Goal: Check status

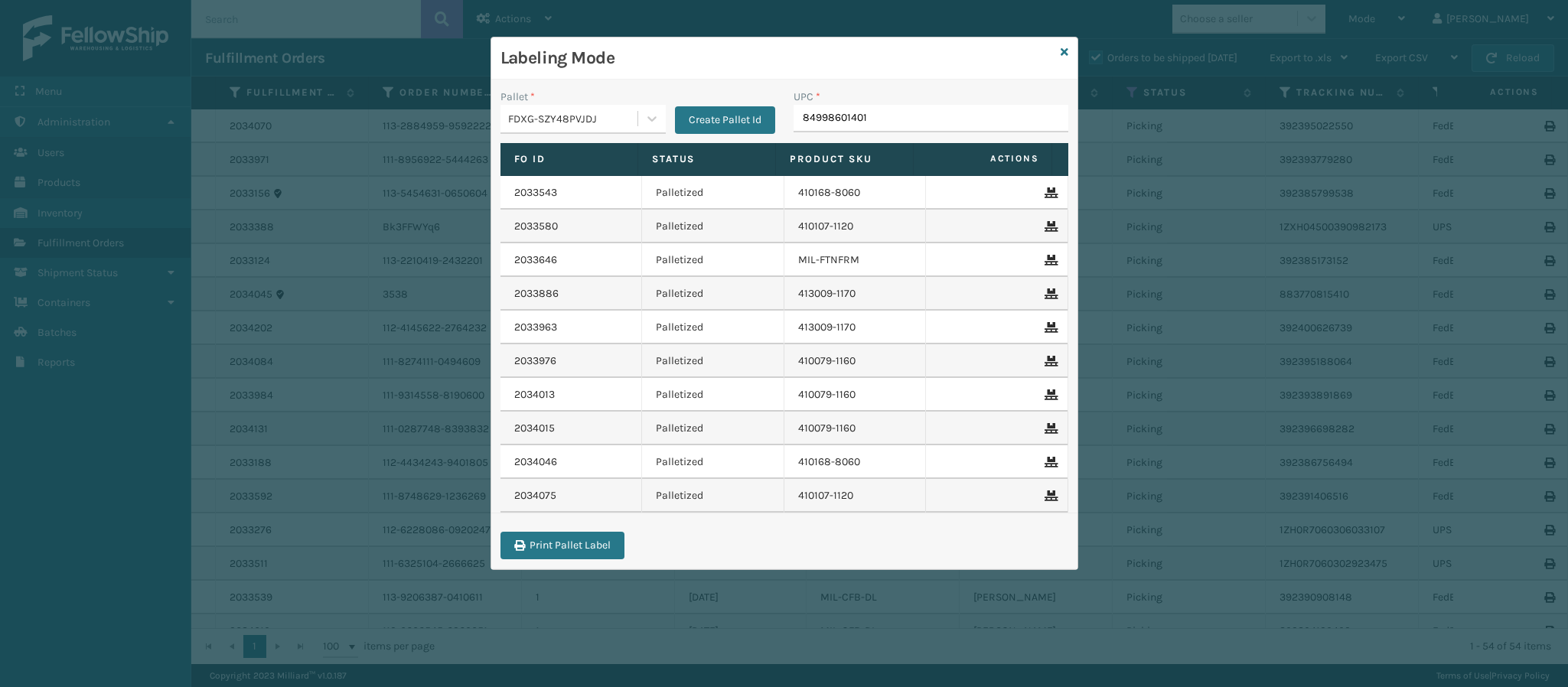
type input "849986014010"
type input "840985112622"
type input "840985112"
type input "840985112622"
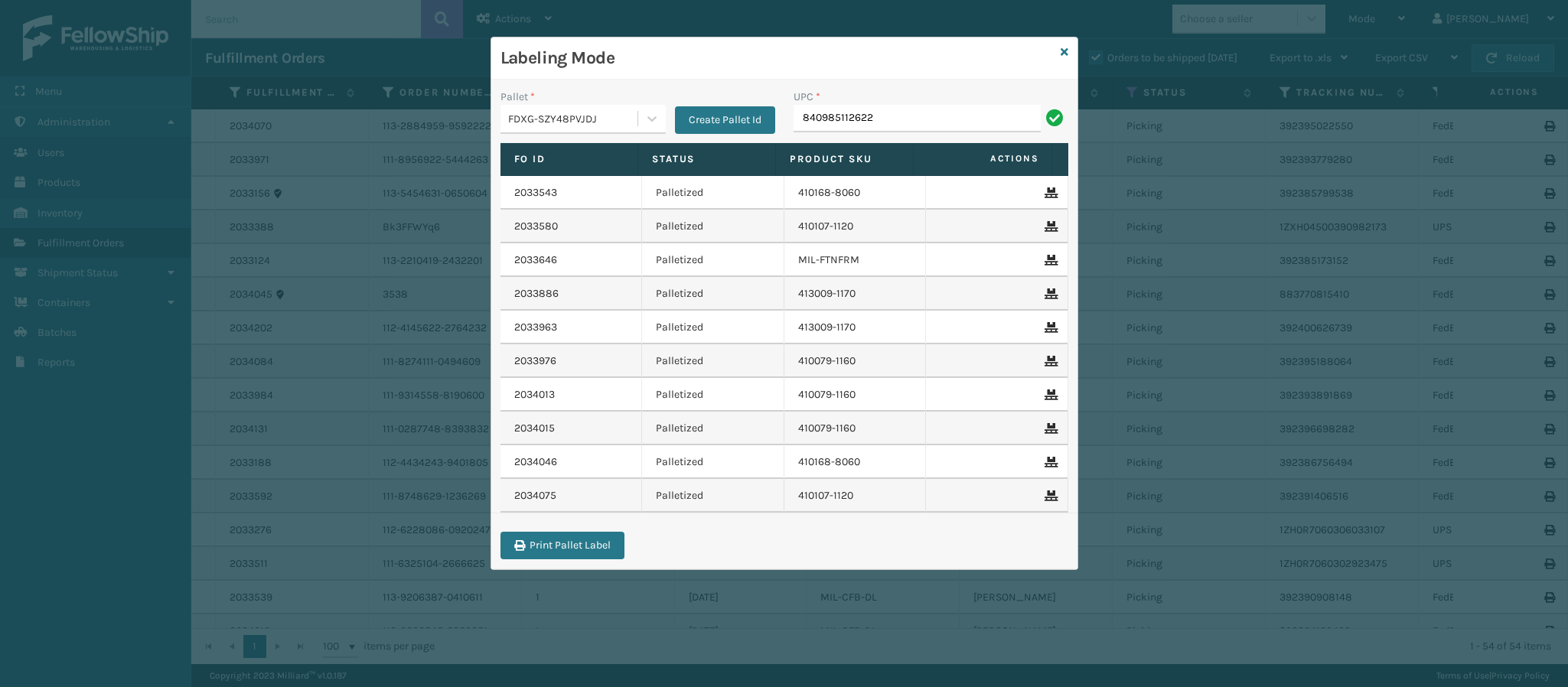
type input "840985112622"
type input "84098511262"
type input "840985112622"
type input "849986033899"
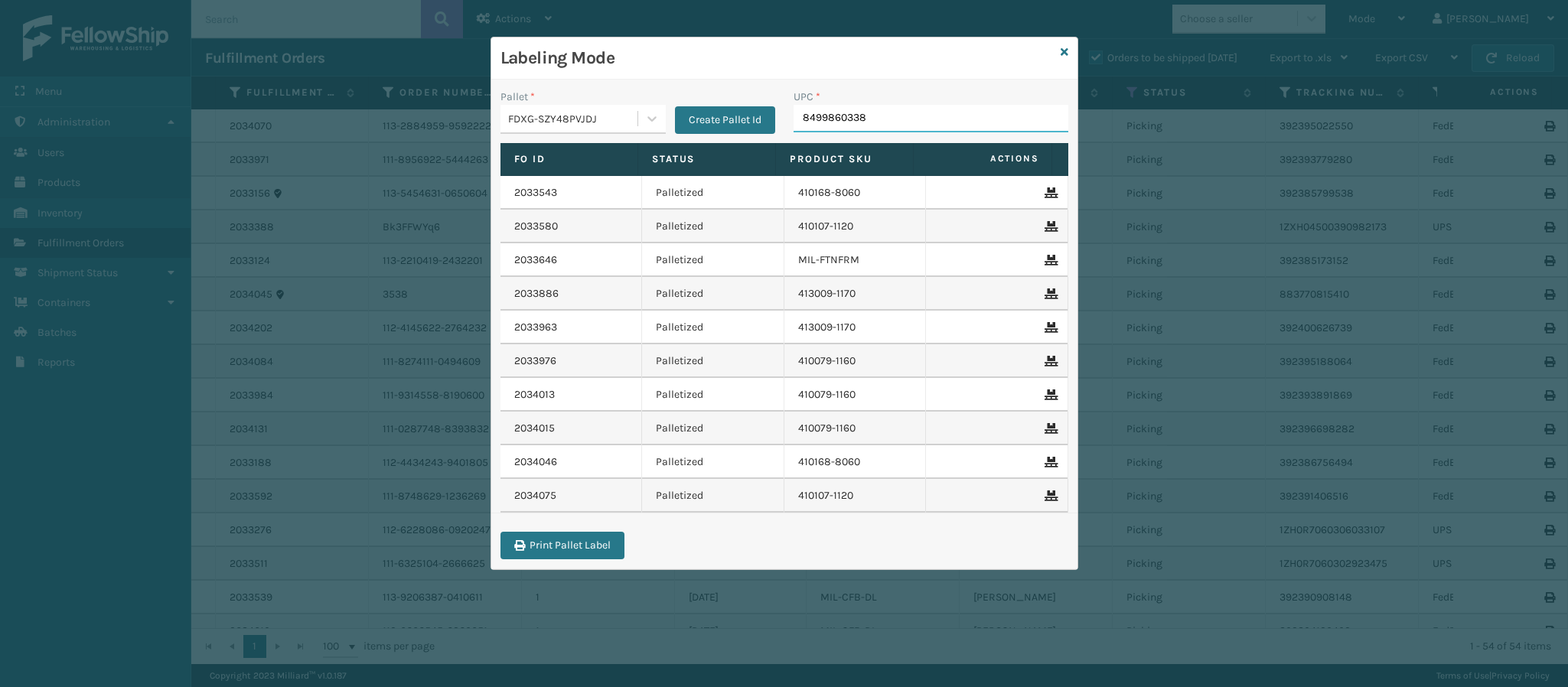
type input "84998603389"
type input "849986033899"
type input "8499860338"
type input "849986009498"
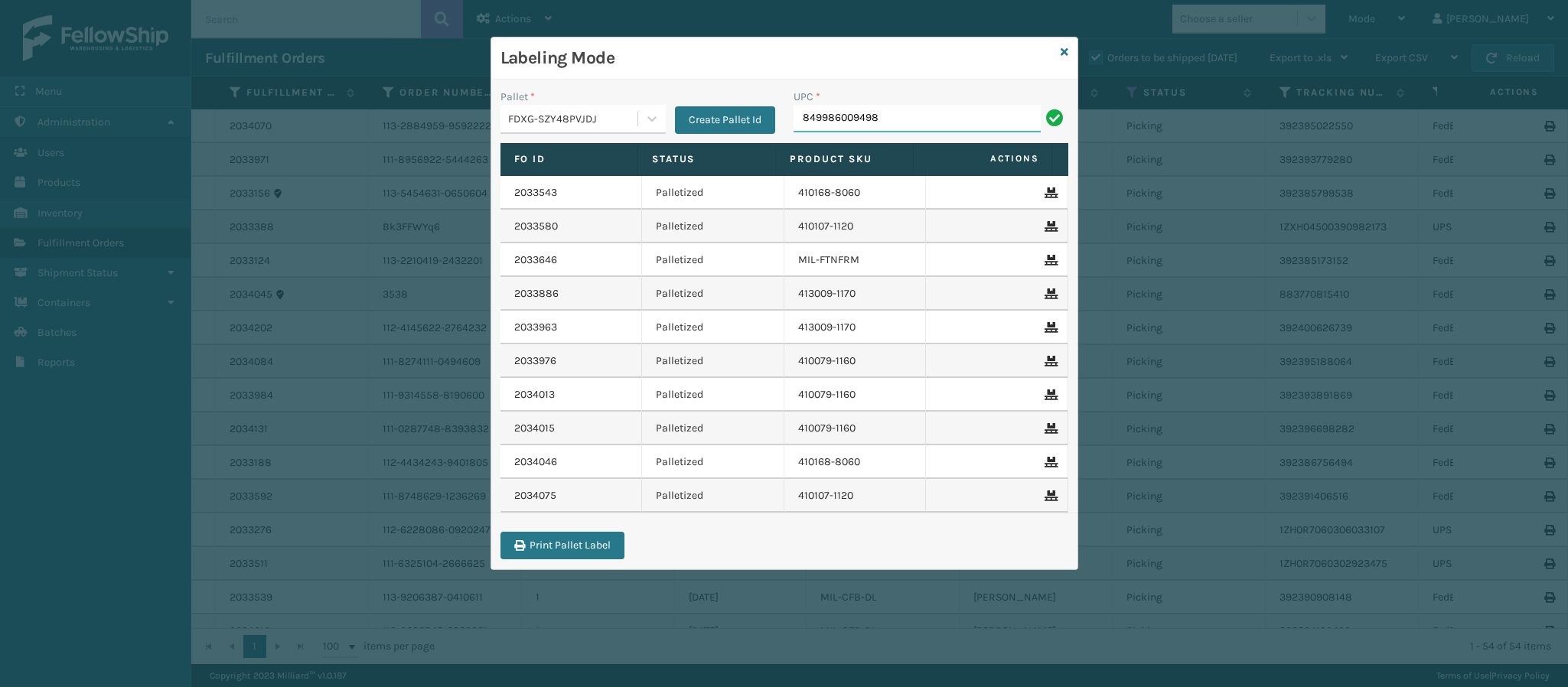
type input "849986009498"
type input "840985125363"
type input "840985118686"
type input "8409851263"
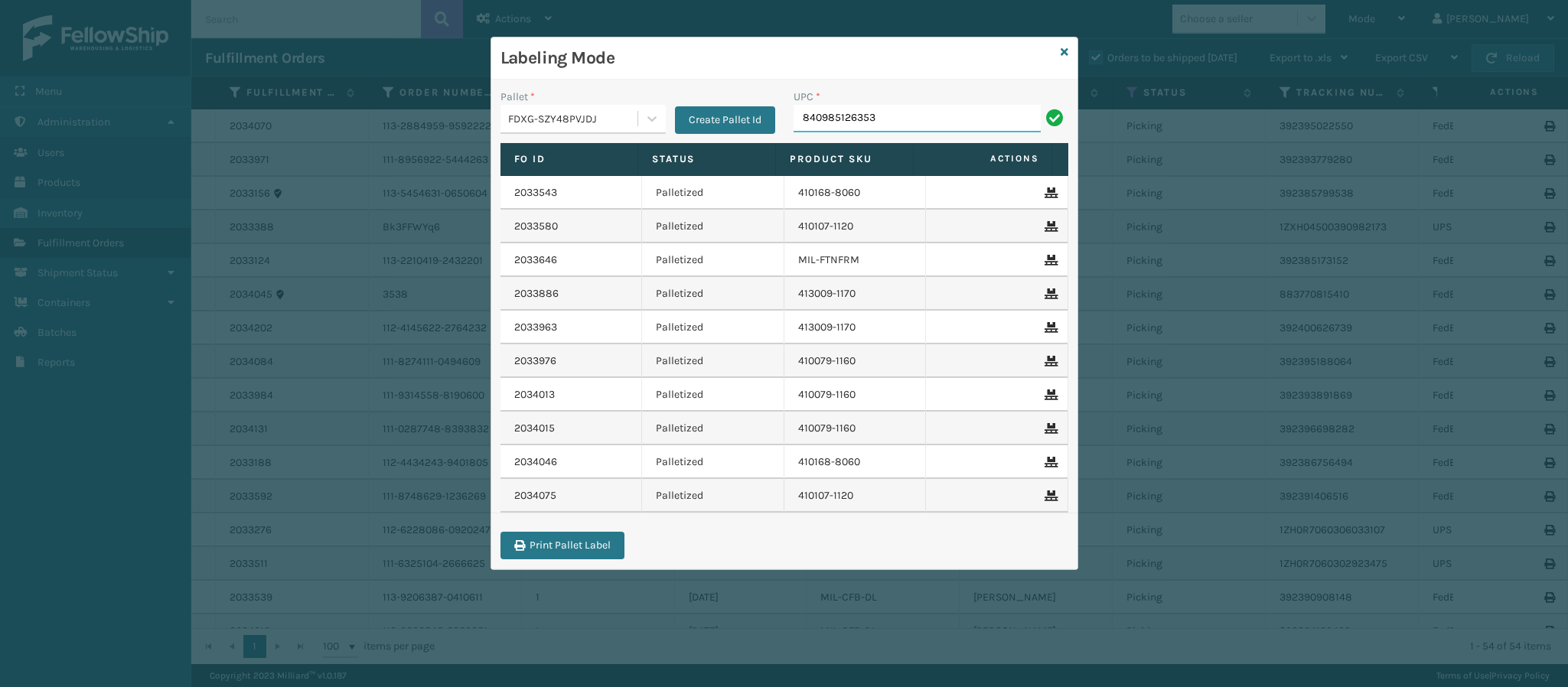
type input "840985126353"
type input "840985124533"
type input "840985126032"
type input "840985126"
type input "840985121334"
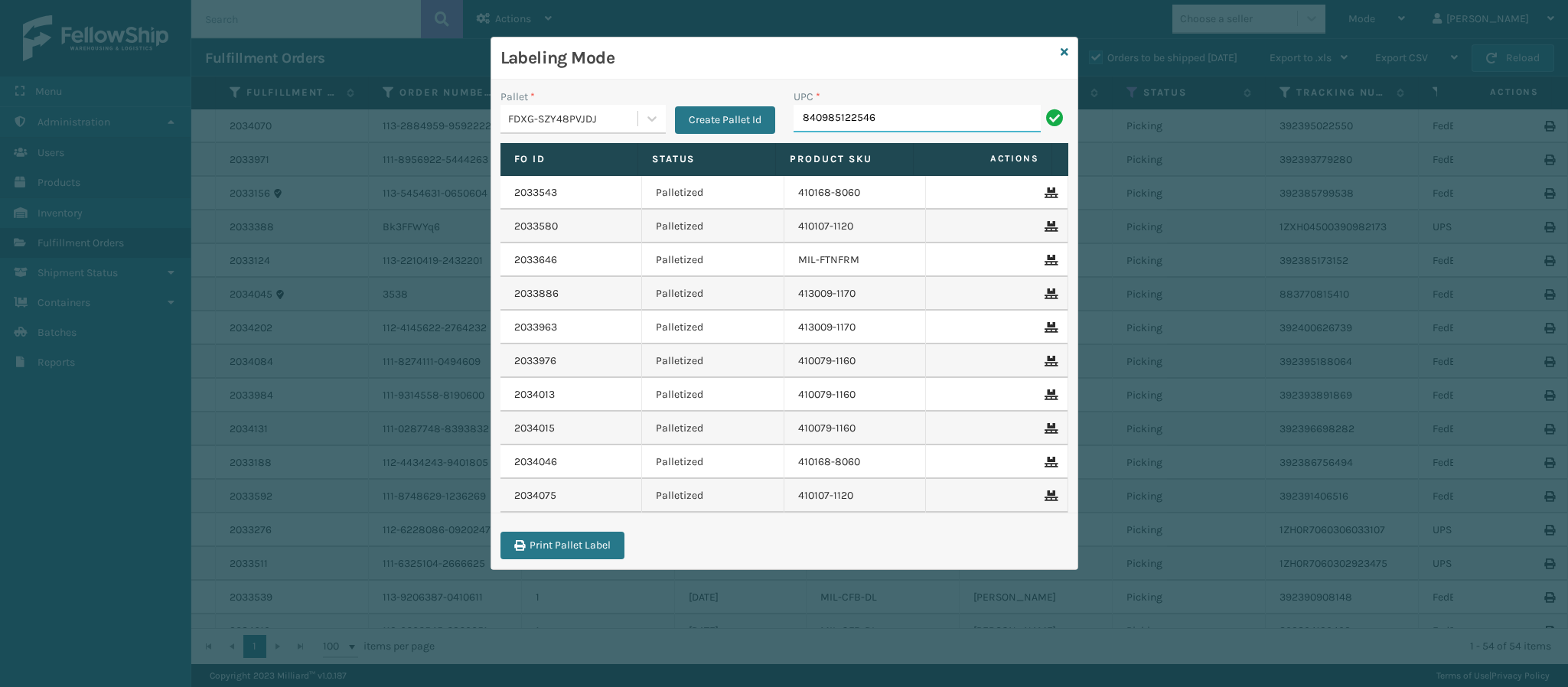
type input "840985122546"
type input "8409"
